Goal: Find specific page/section: Find specific page/section

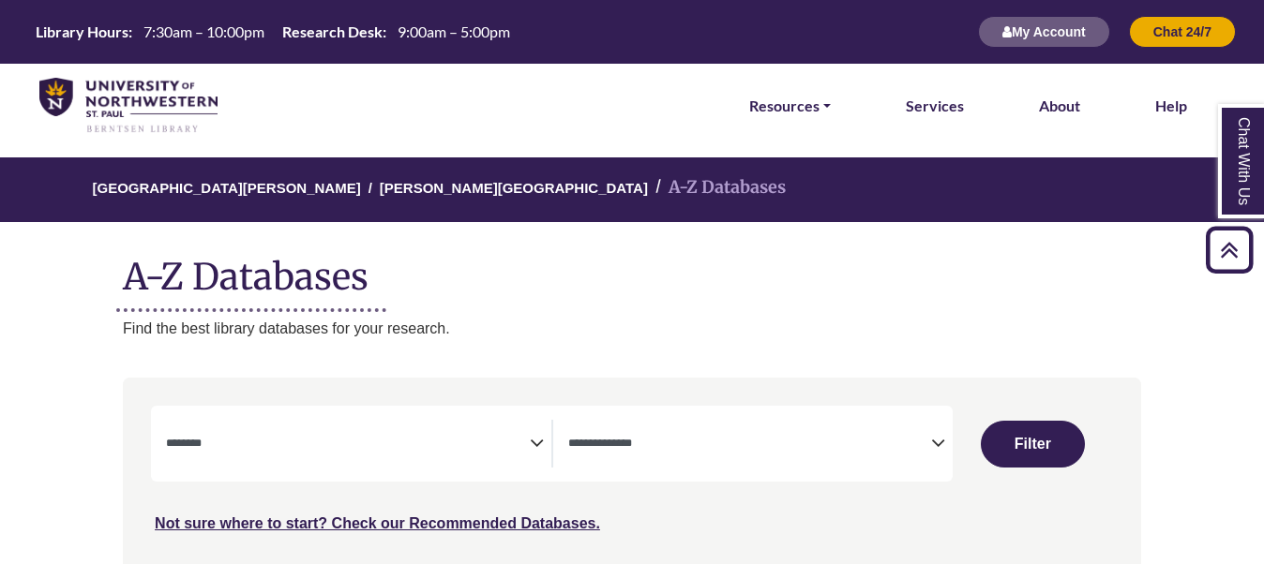
select select "Database Subject Filter"
select select "Database Types Filter"
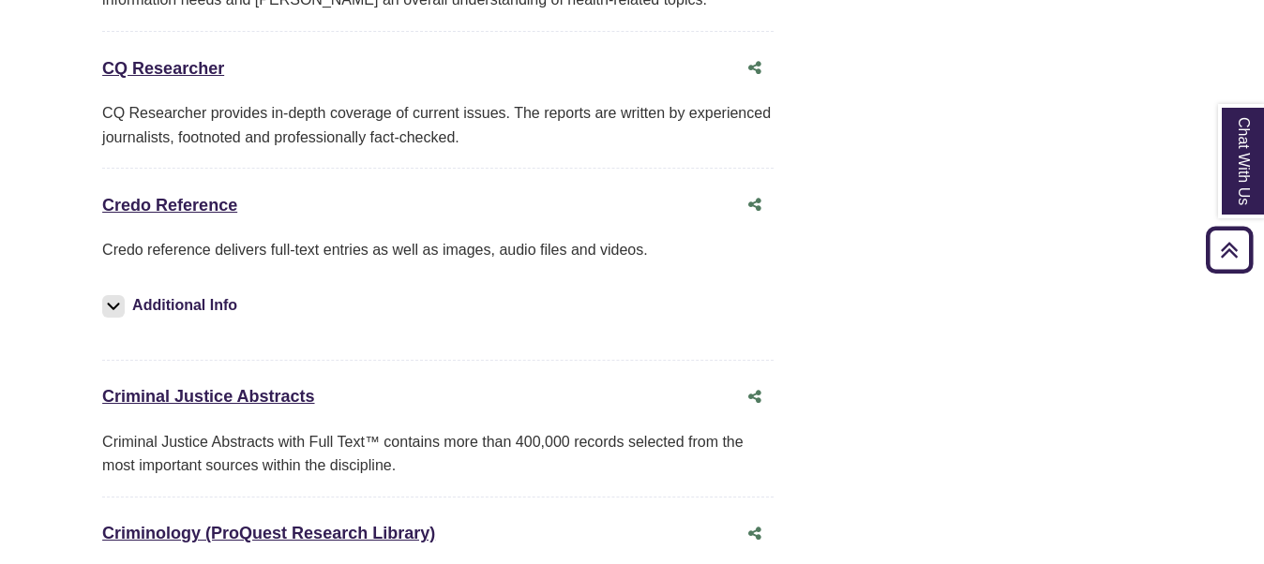
scroll to position [4809, 21]
click at [193, 195] on link "Credo Reference This link opens in a new window" at bounding box center [169, 204] width 135 height 19
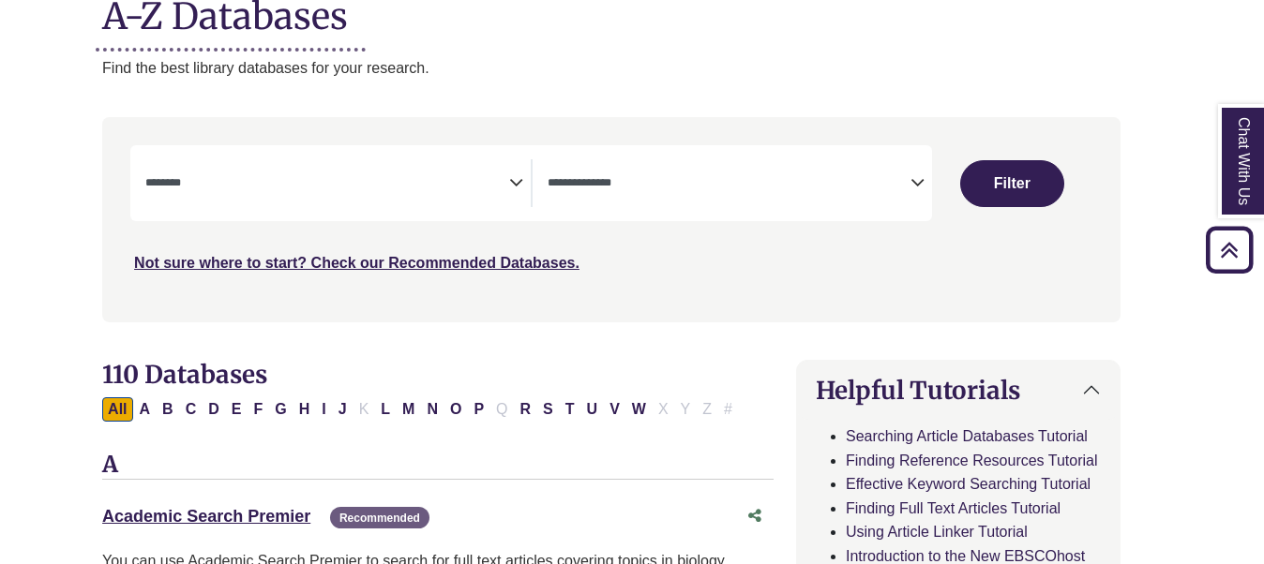
scroll to position [260, 21]
click at [507, 193] on textarea "Search" at bounding box center [326, 185] width 363 height 15
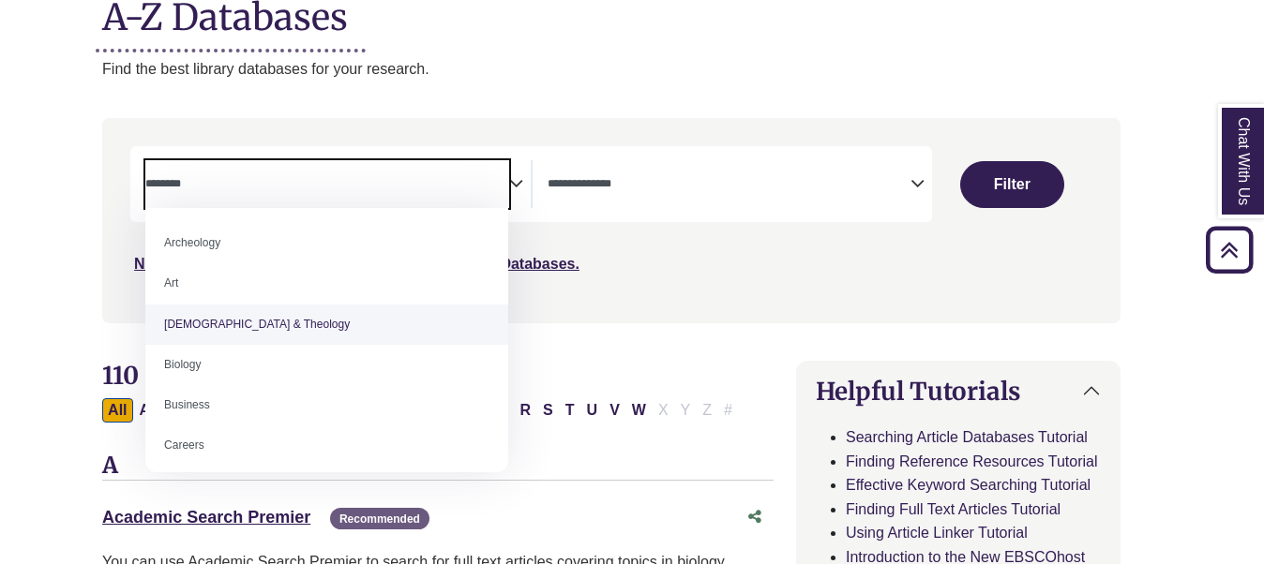
select select "*****"
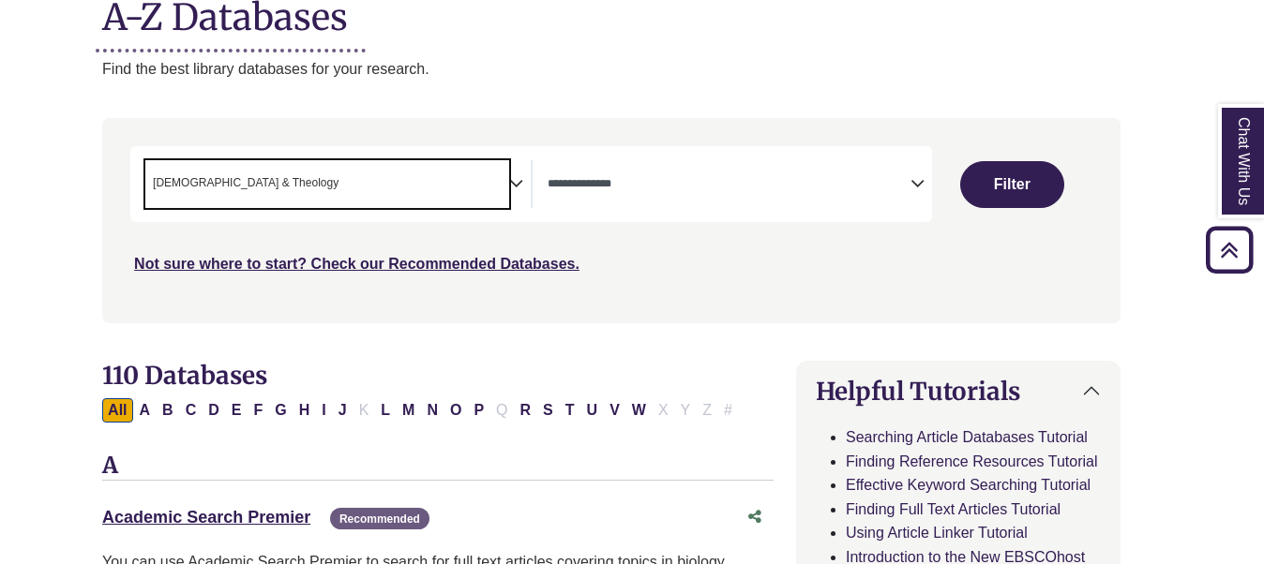
scroll to position [36, 0]
click at [506, 181] on span "× [DEMOGRAPHIC_DATA] & Theology" at bounding box center [326, 184] width 363 height 48
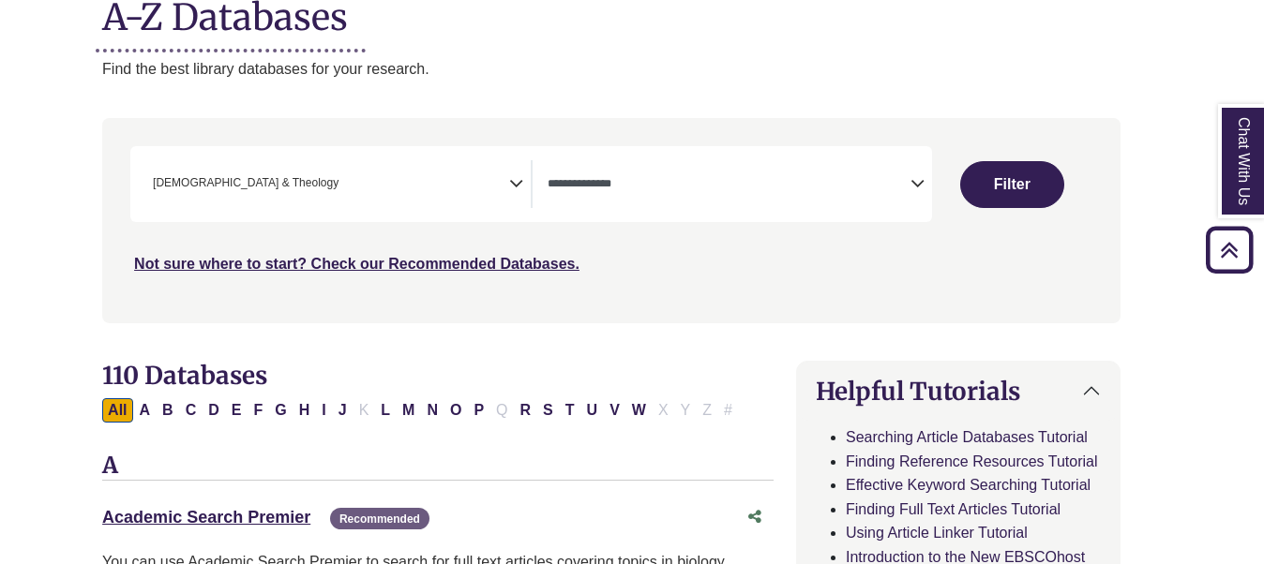
click at [511, 181] on icon "Search filters" at bounding box center [516, 181] width 14 height 28
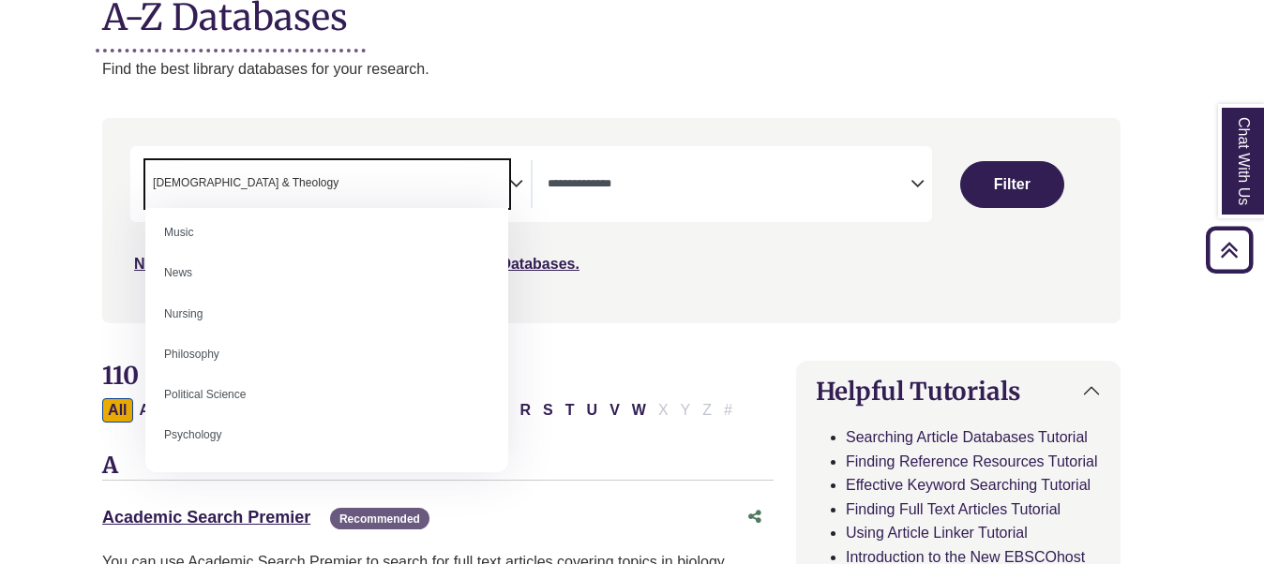
scroll to position [1314, 0]
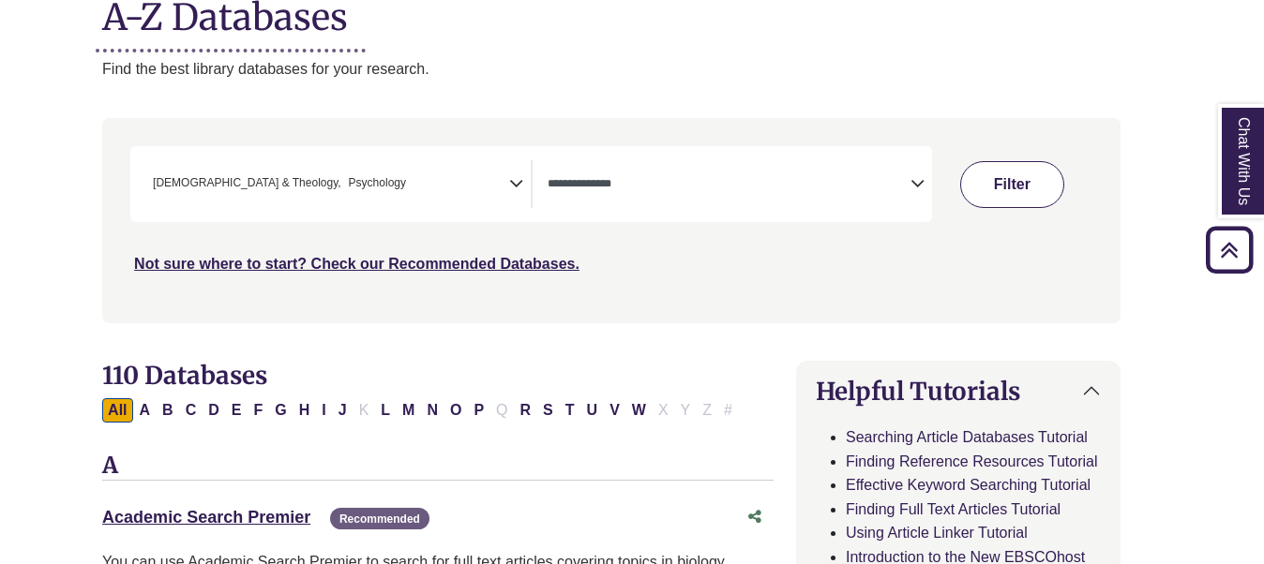
click at [1010, 175] on button "Filter" at bounding box center [1011, 184] width 103 height 47
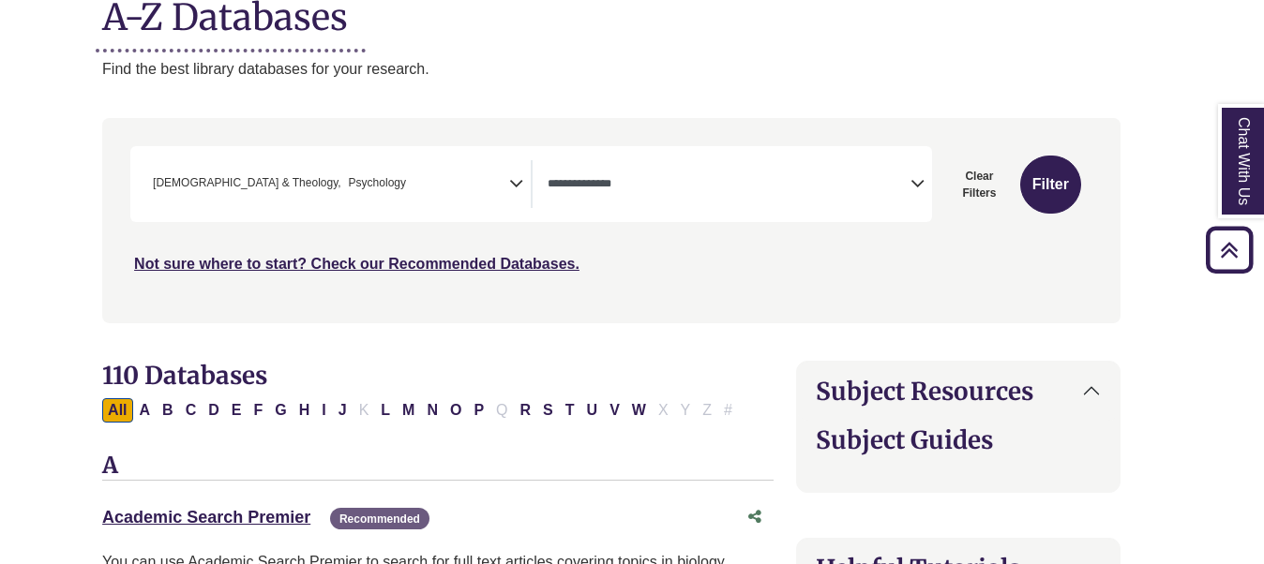
select select "Database Types Filter"
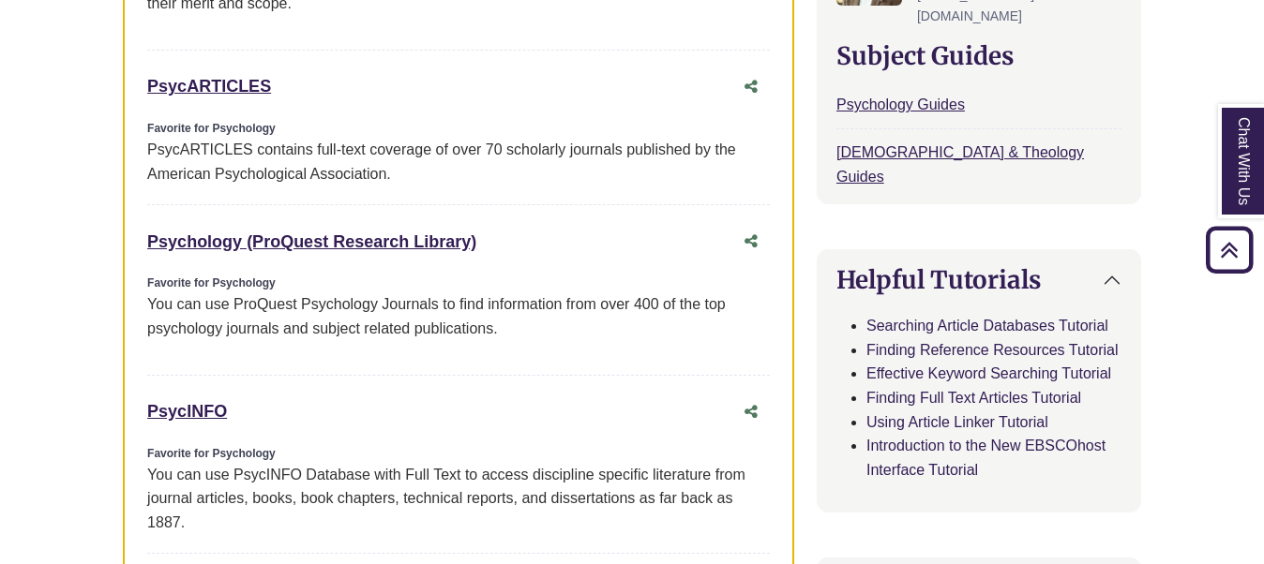
scroll to position [921, 0]
click at [427, 244] on link "Psychology (ProQuest Research Library) This link opens in a new window" at bounding box center [311, 241] width 329 height 19
